Goal: Check status: Check status

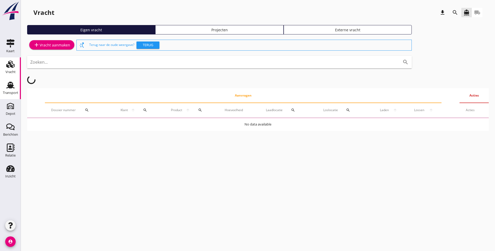
click at [13, 81] on icon "Transport" at bounding box center [10, 85] width 8 height 8
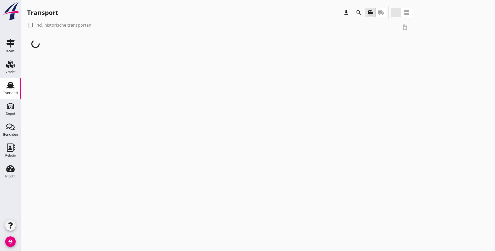
click at [32, 25] on div at bounding box center [30, 25] width 9 height 9
checkbox input "true"
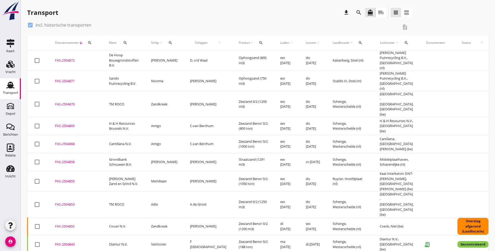
click at [259, 43] on icon "search" at bounding box center [261, 43] width 4 height 4
click at [244, 60] on input "Zoeken op product..." at bounding box center [265, 58] width 54 height 8
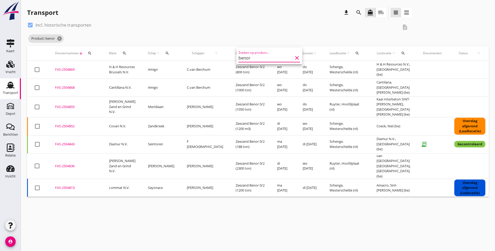
type input "benor"
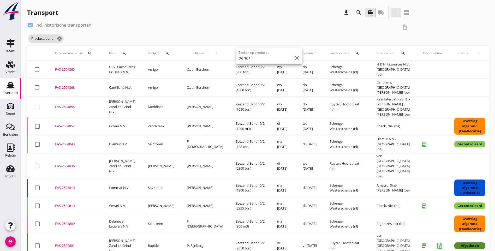
click at [354, 32] on div "check_box Incl. historische transporten description Product: benor cancel" at bounding box center [258, 33] width 462 height 25
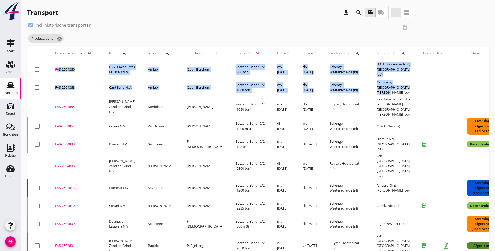
drag, startPoint x: 386, startPoint y: 90, endPoint x: 56, endPoint y: 72, distance: 331.3
click at [56, 72] on tbody "check_box_outline_blank FAS-2504869 upload_file Drop hier uw bestand om het aan…" at bounding box center [299, 255] width 542 height 388
copy tbody "FAS-2504869 upload_file Drop hier uw bestand om het aan het dossier toe te voeg…"
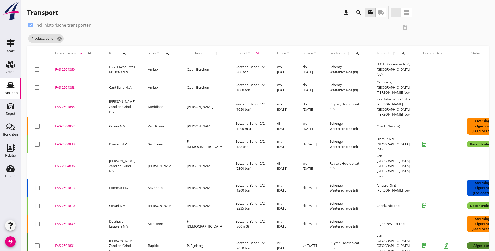
click at [462, 37] on div "check_box Incl. historische transporten description Product: benor cancel" at bounding box center [258, 33] width 462 height 25
